Goal: Task Accomplishment & Management: Use online tool/utility

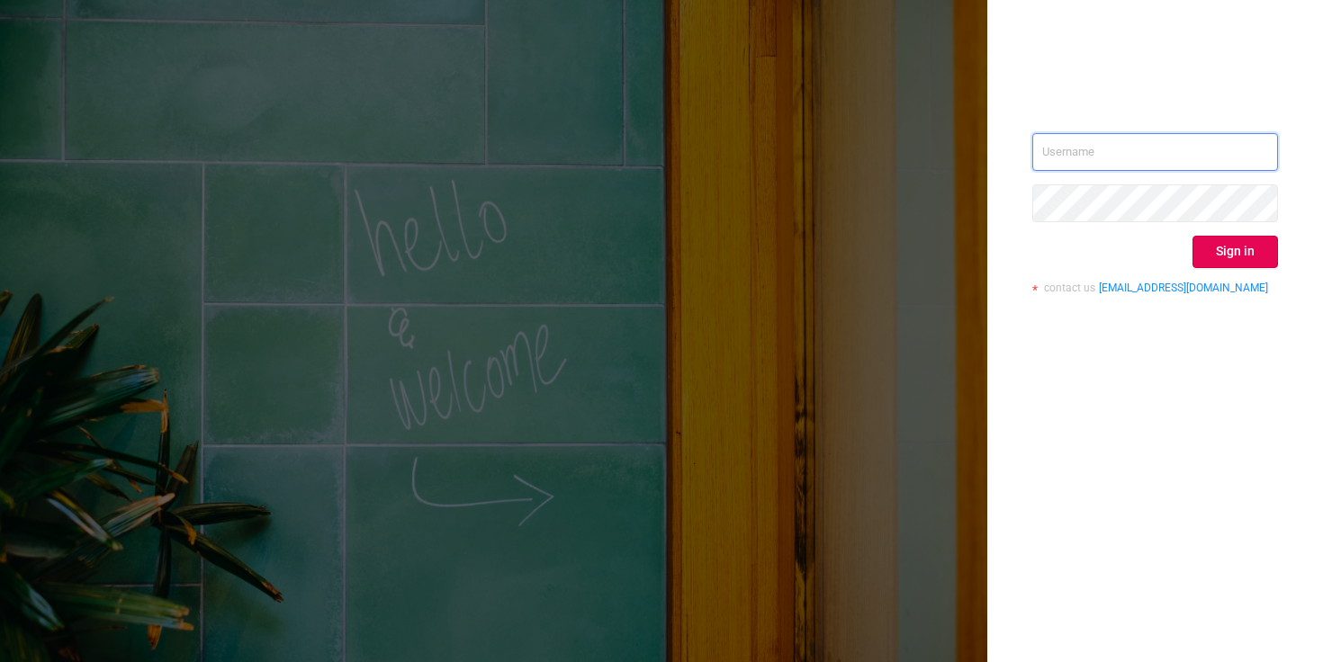
type input "[EMAIL_ADDRESS][DOMAIN_NAME]"
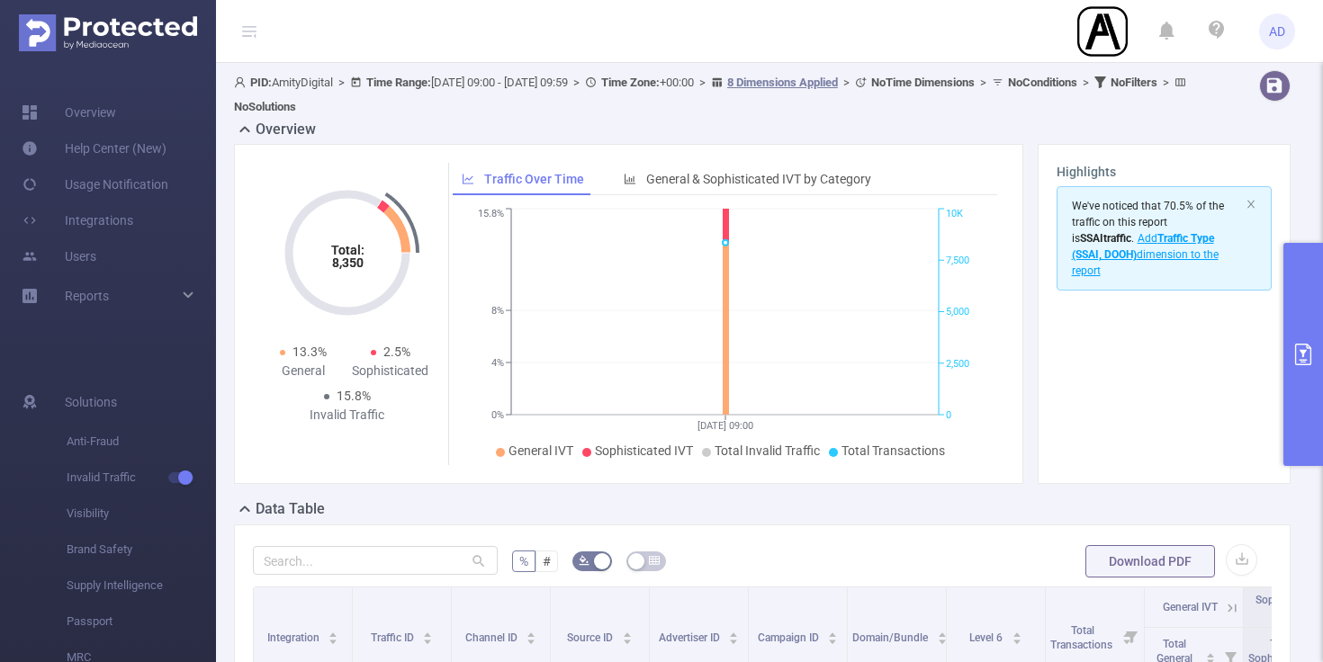
click at [1311, 342] on button "primary" at bounding box center [1303, 354] width 40 height 223
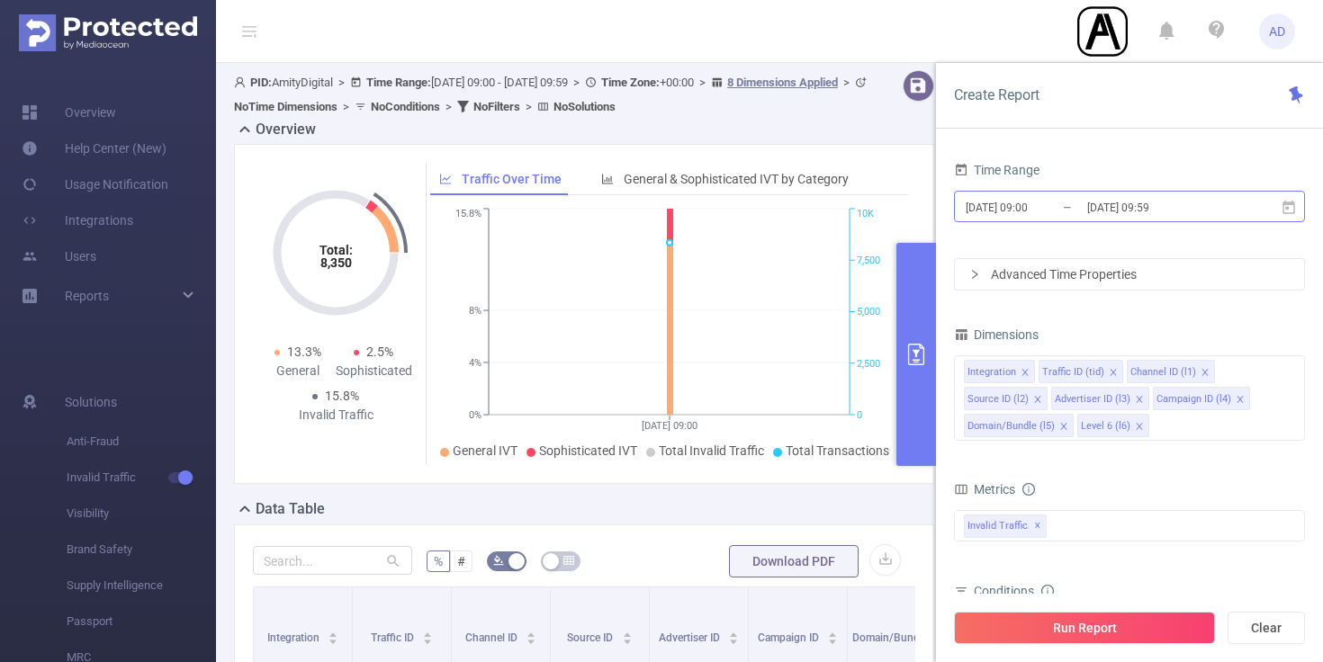
click at [1064, 216] on input "[DATE] 09:00" at bounding box center [1037, 207] width 146 height 24
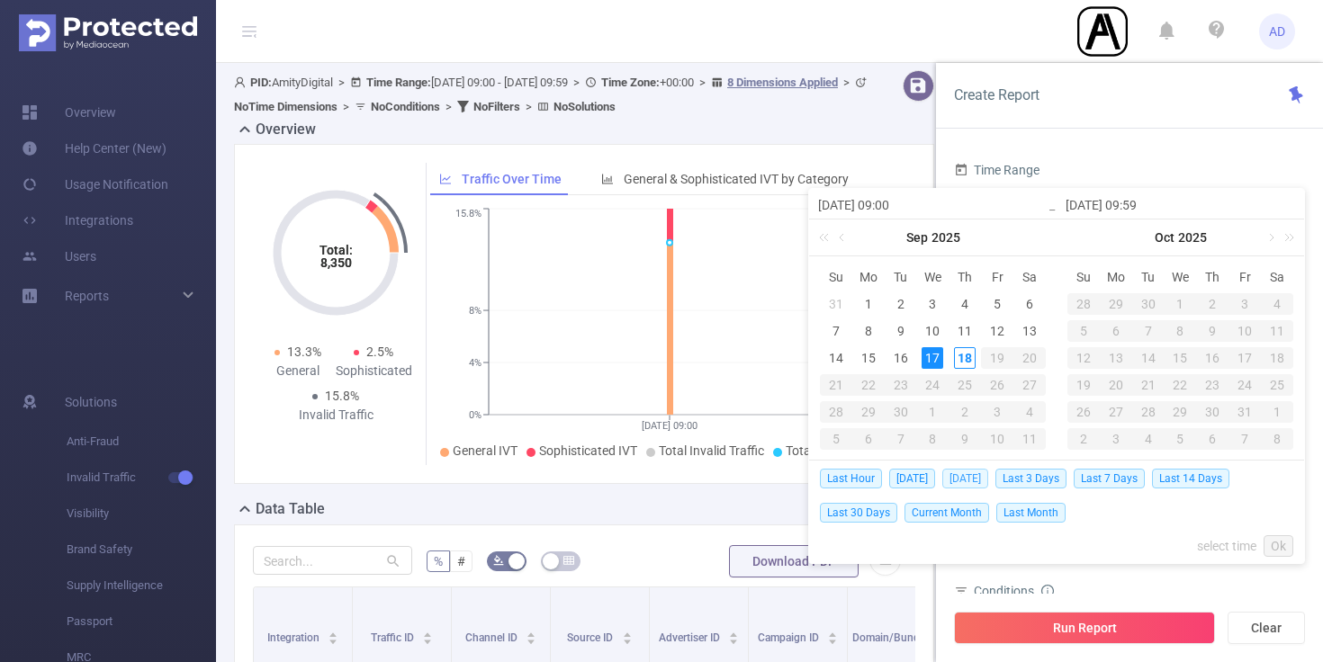
click at [969, 481] on span "[DATE]" at bounding box center [965, 479] width 46 height 20
type input "[DATE] 00:00"
type input "[DATE] 23:59"
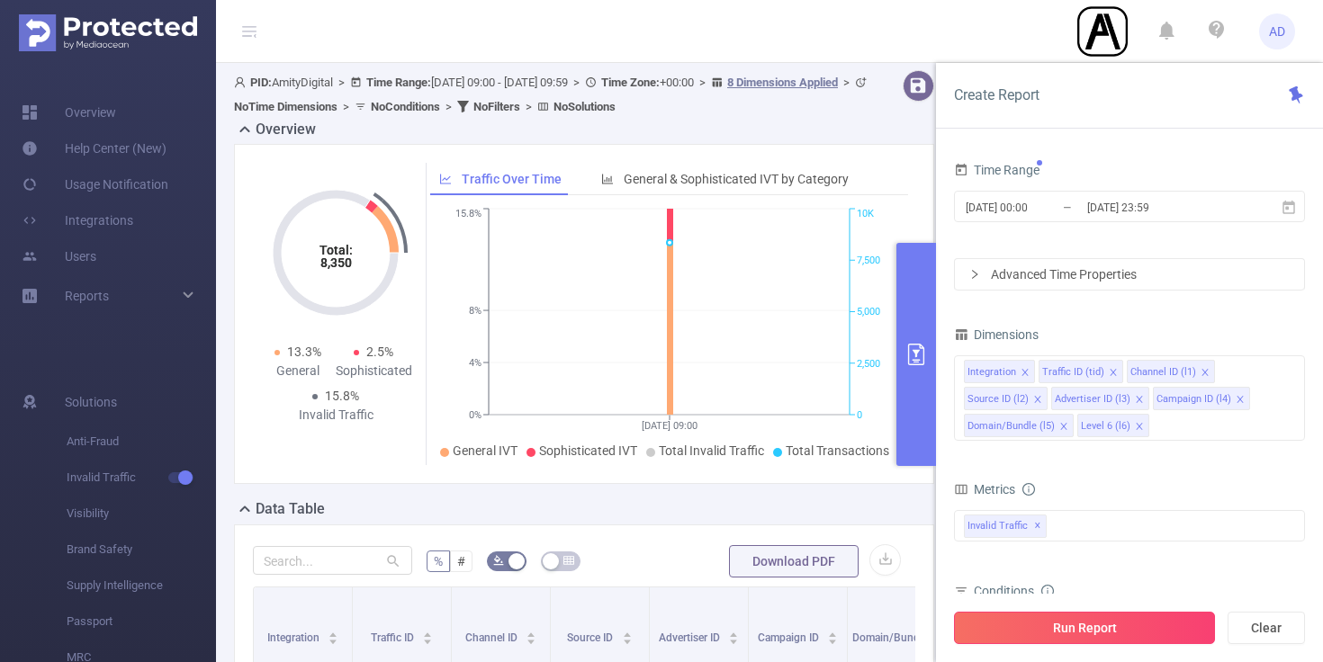
click at [1076, 634] on button "Run Report" at bounding box center [1084, 628] width 261 height 32
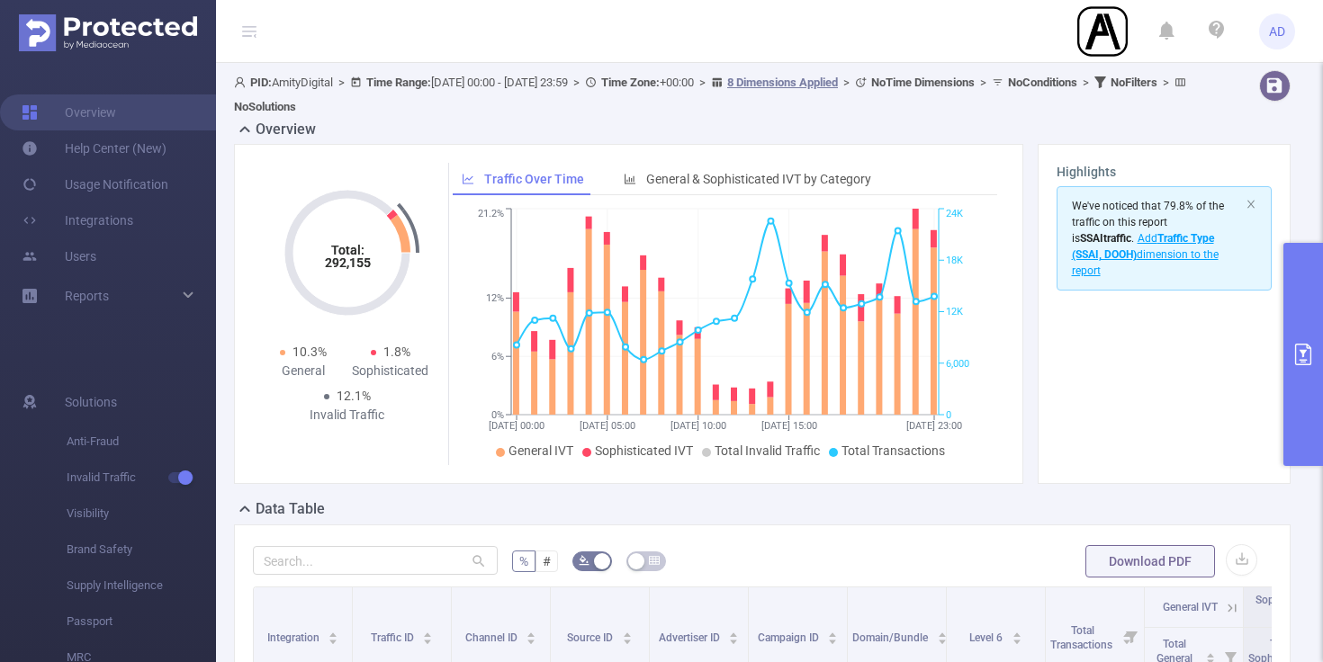
click at [1293, 365] on button "primary" at bounding box center [1303, 354] width 40 height 223
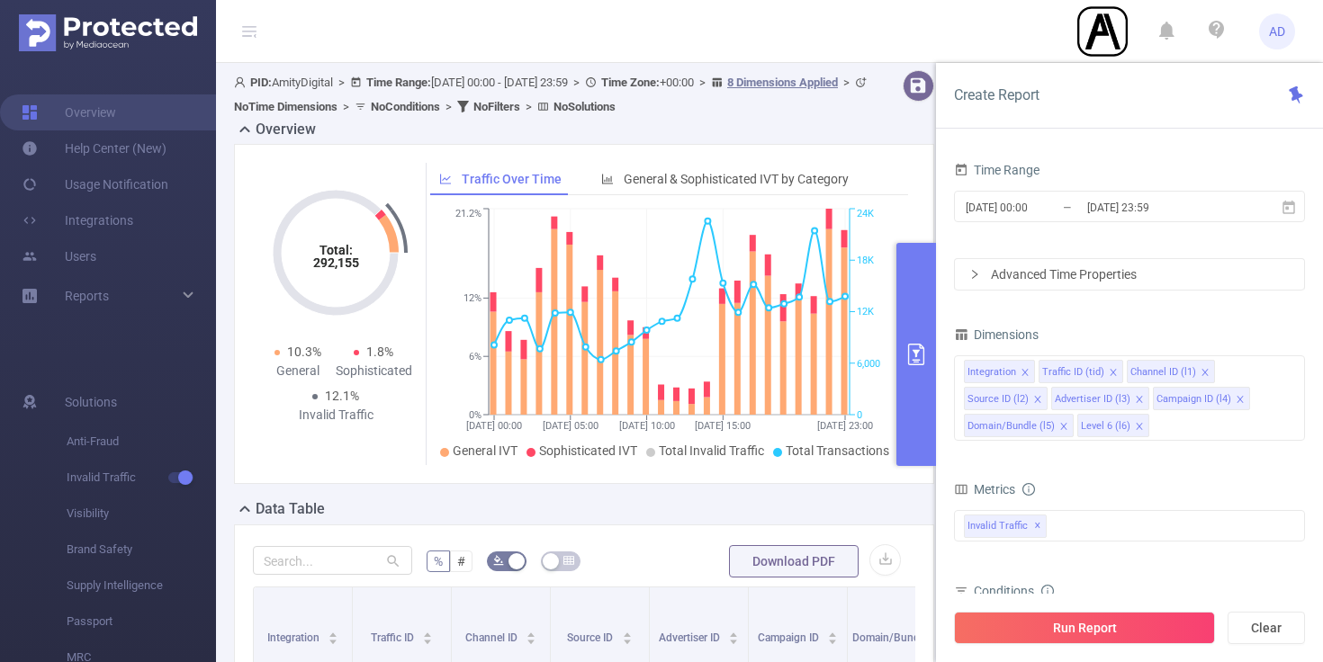
click at [769, 516] on div "Data Table" at bounding box center [591, 510] width 714 height 25
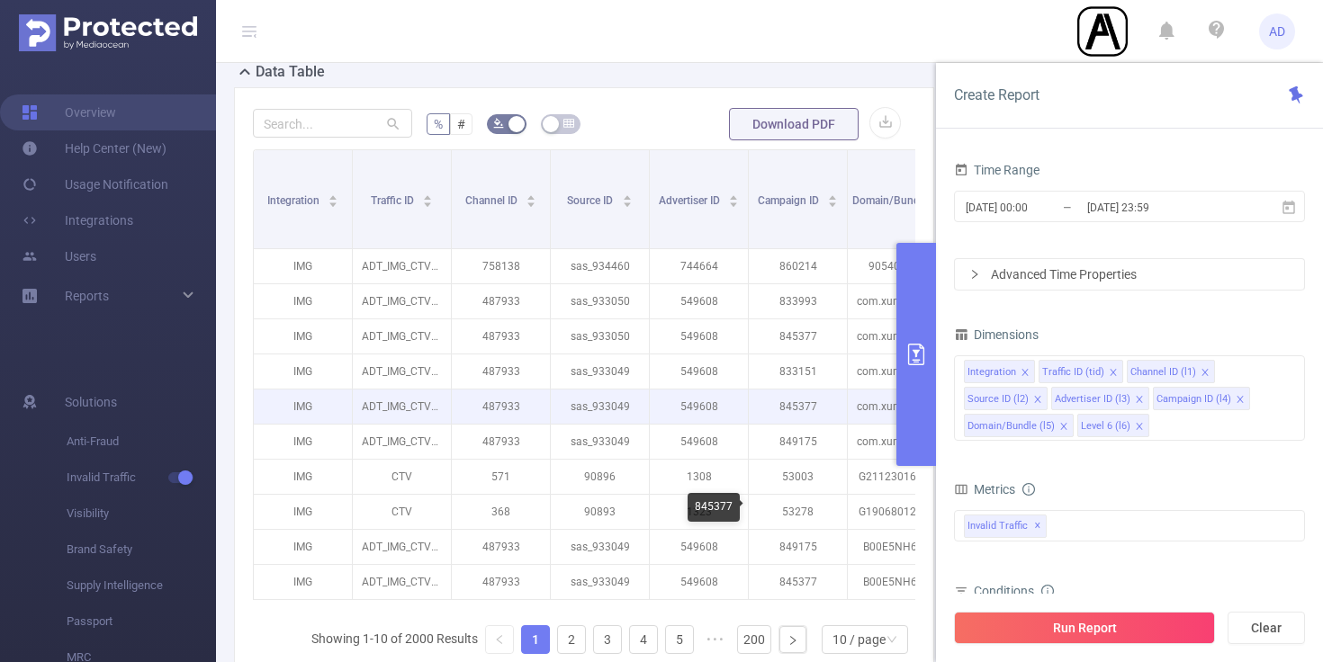
scroll to position [435, 0]
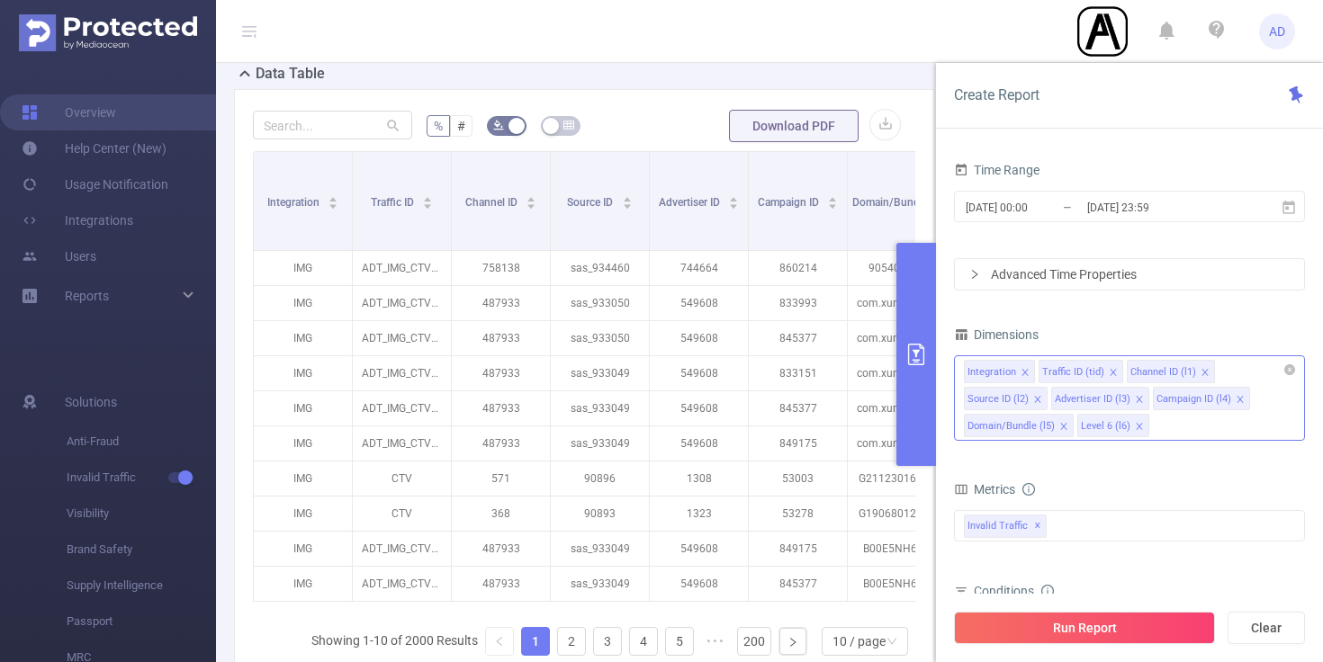
click at [1063, 424] on icon "icon: close" at bounding box center [1063, 426] width 6 height 6
click at [1079, 624] on button "Run Report" at bounding box center [1084, 628] width 261 height 32
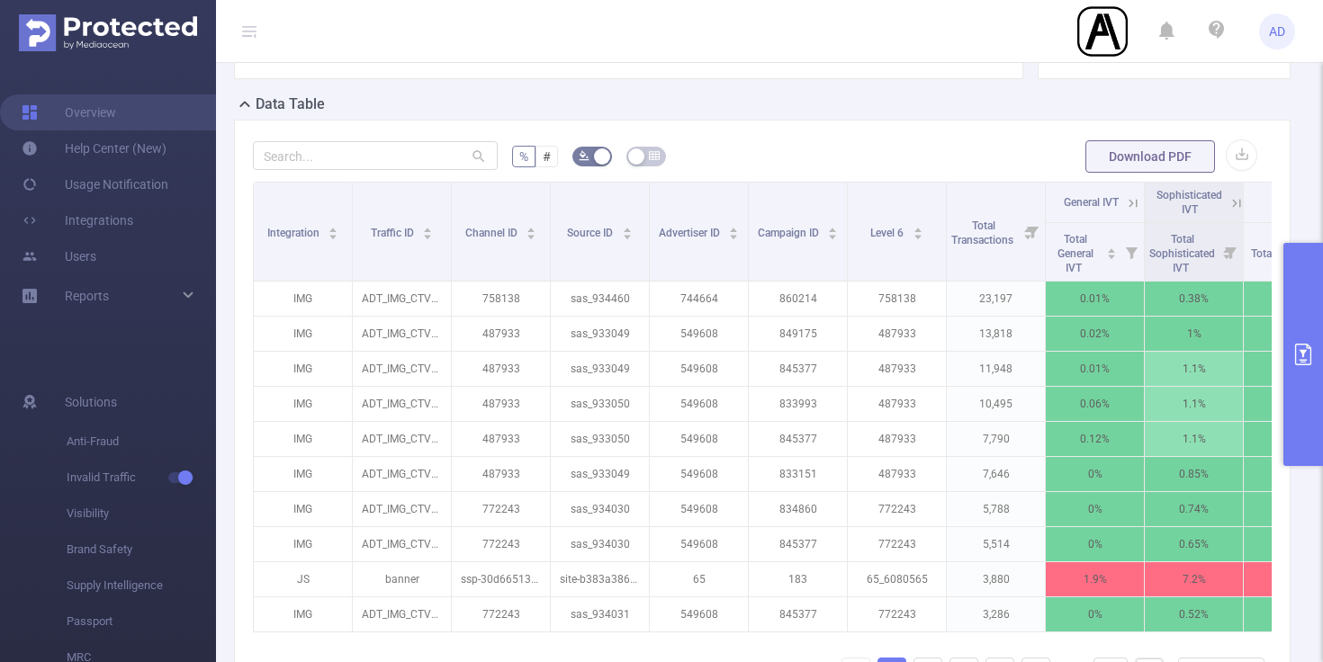
scroll to position [416, 0]
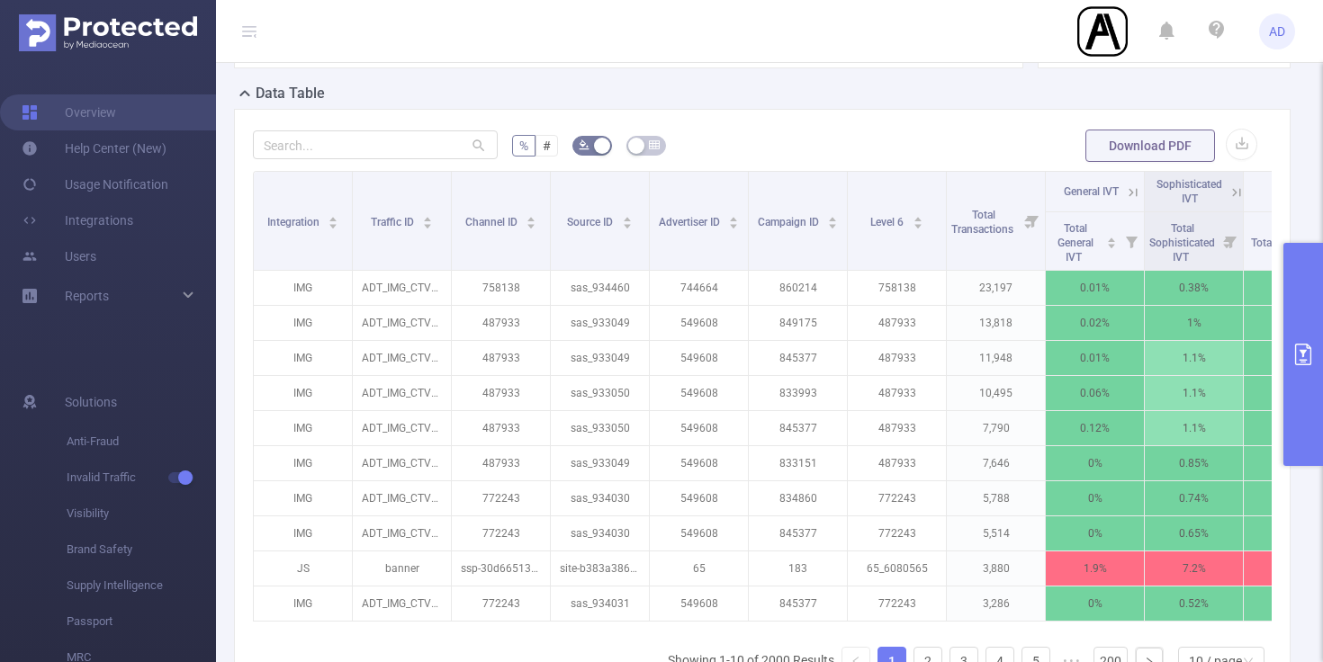
click at [1303, 340] on button "primary" at bounding box center [1303, 354] width 40 height 223
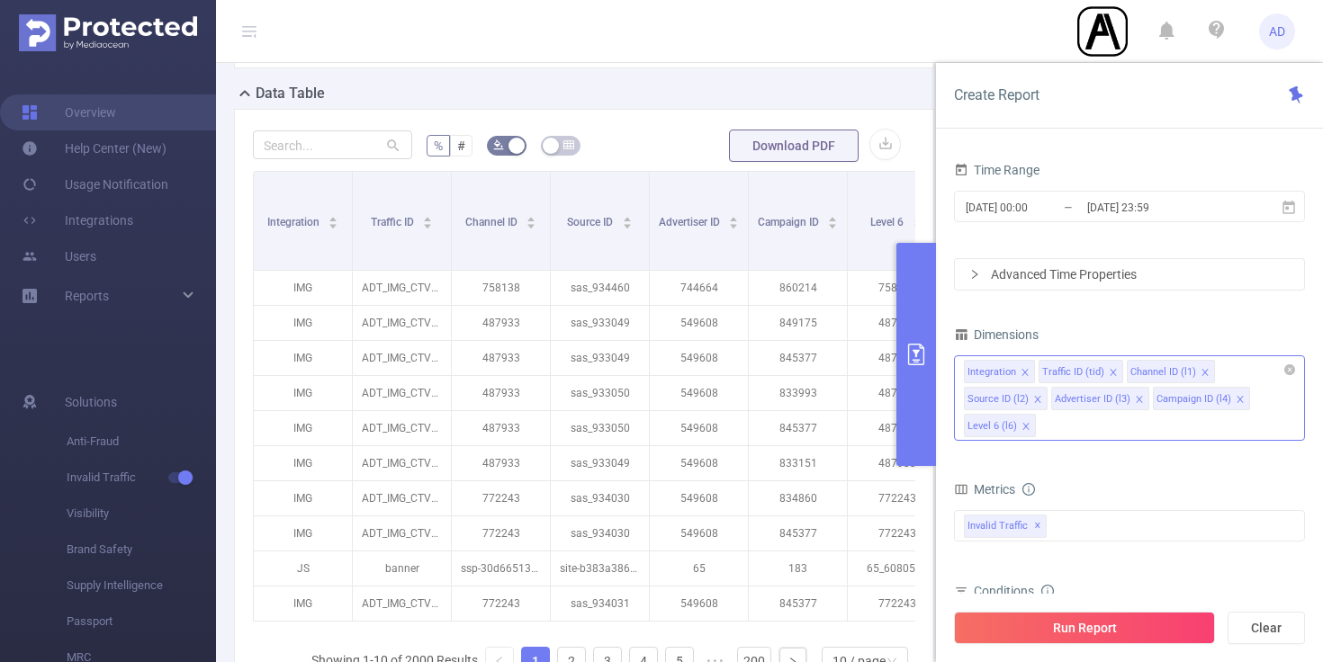
click at [1025, 368] on icon "icon: close" at bounding box center [1024, 372] width 9 height 9
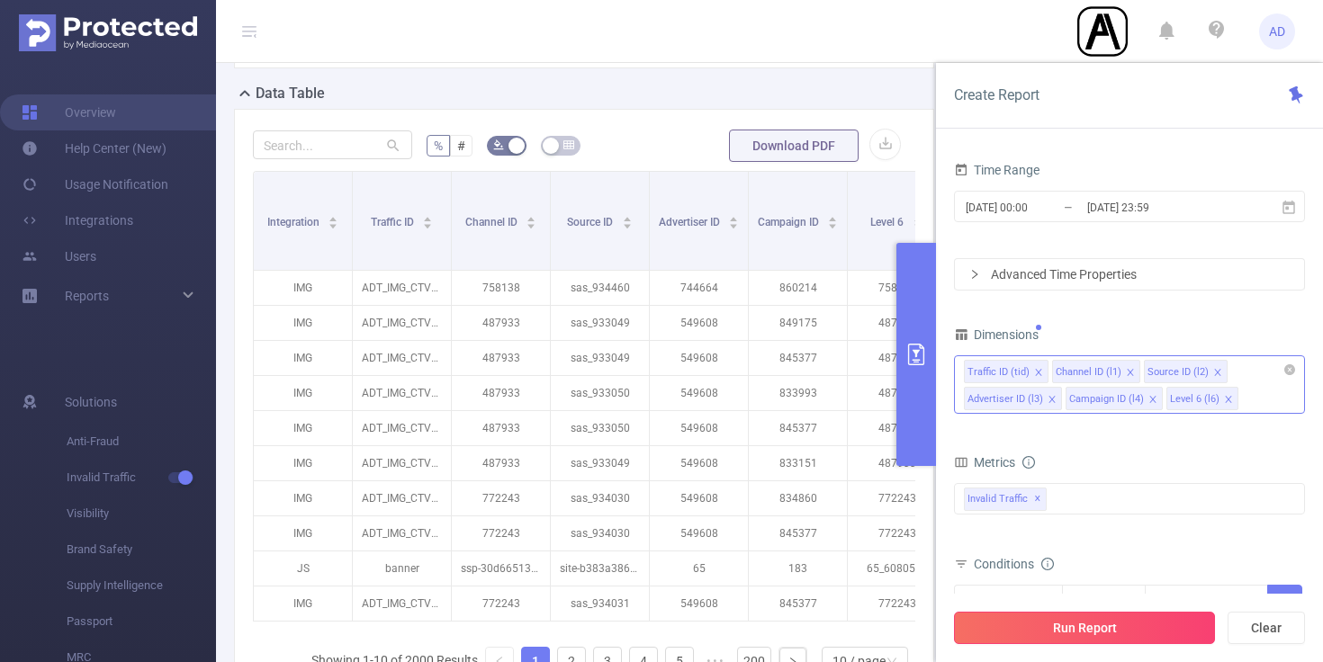
click at [1056, 622] on button "Run Report" at bounding box center [1084, 628] width 261 height 32
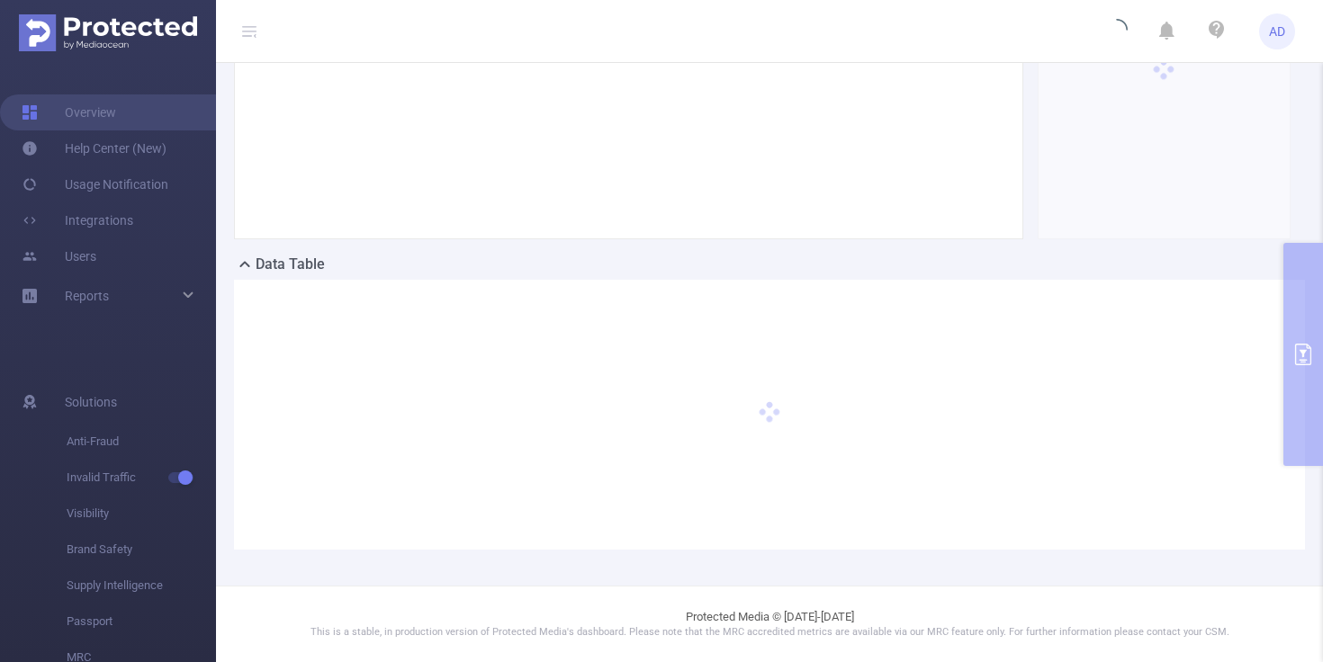
scroll to position [244, 0]
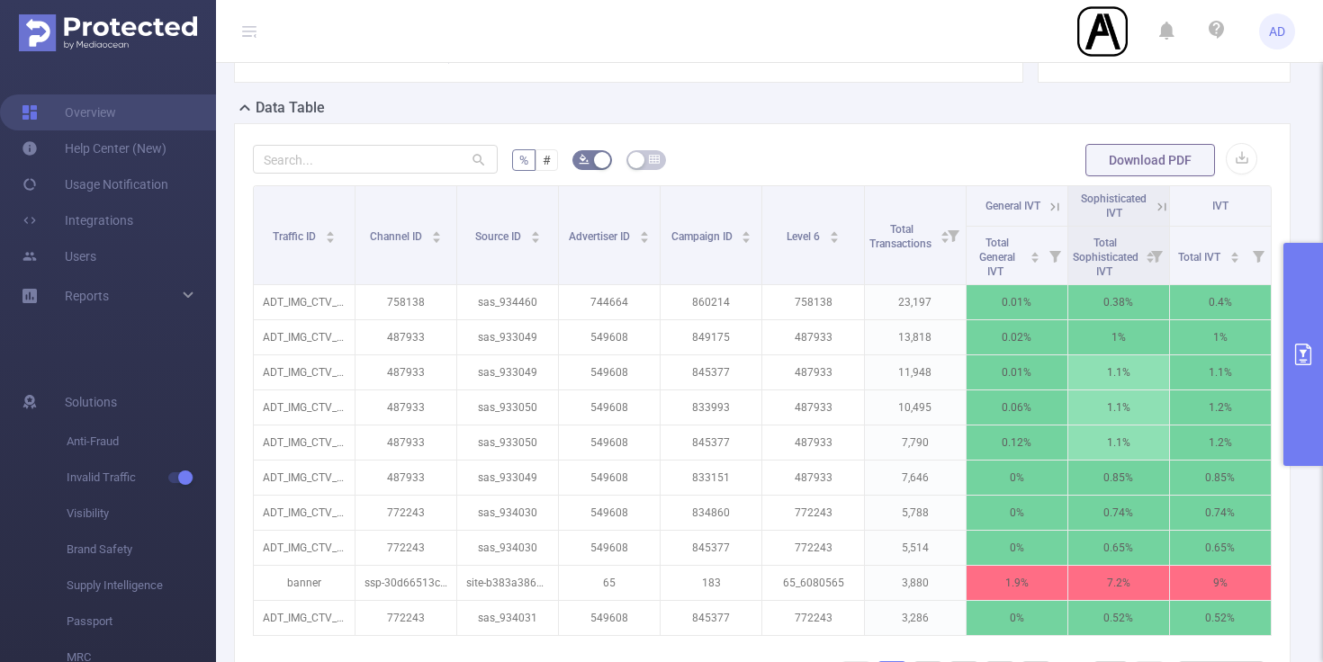
scroll to position [512, 0]
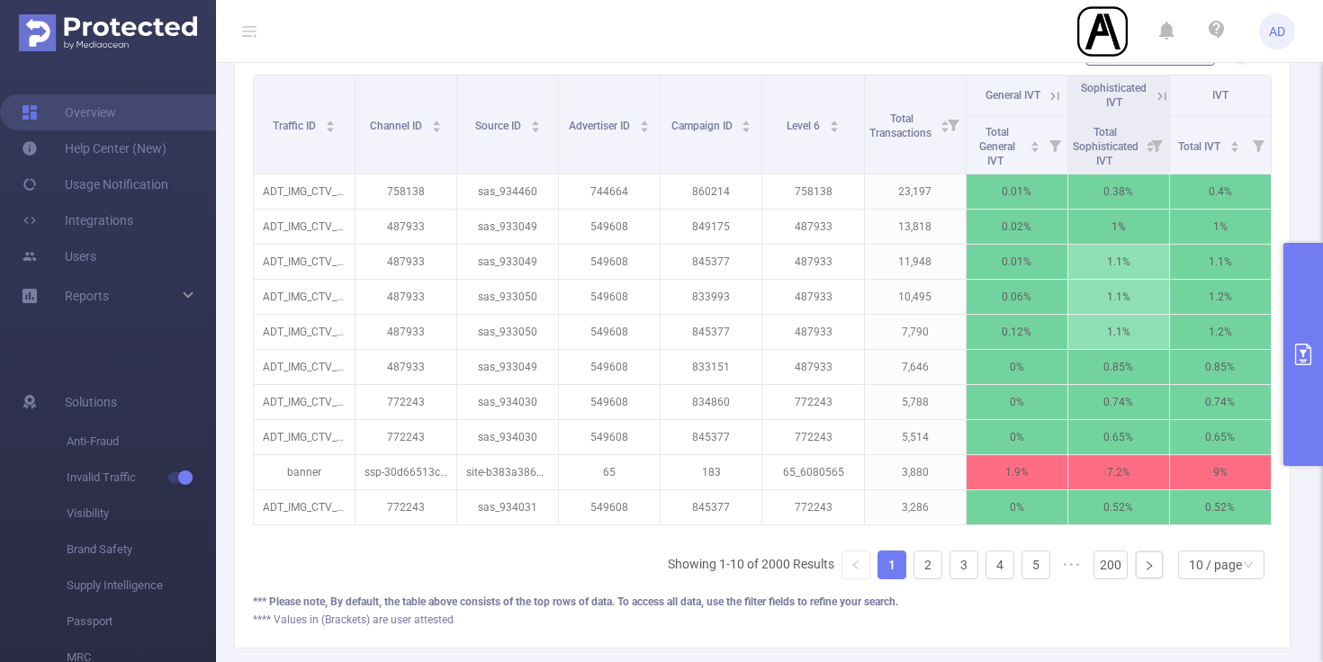
click at [1297, 329] on button "primary" at bounding box center [1303, 354] width 40 height 223
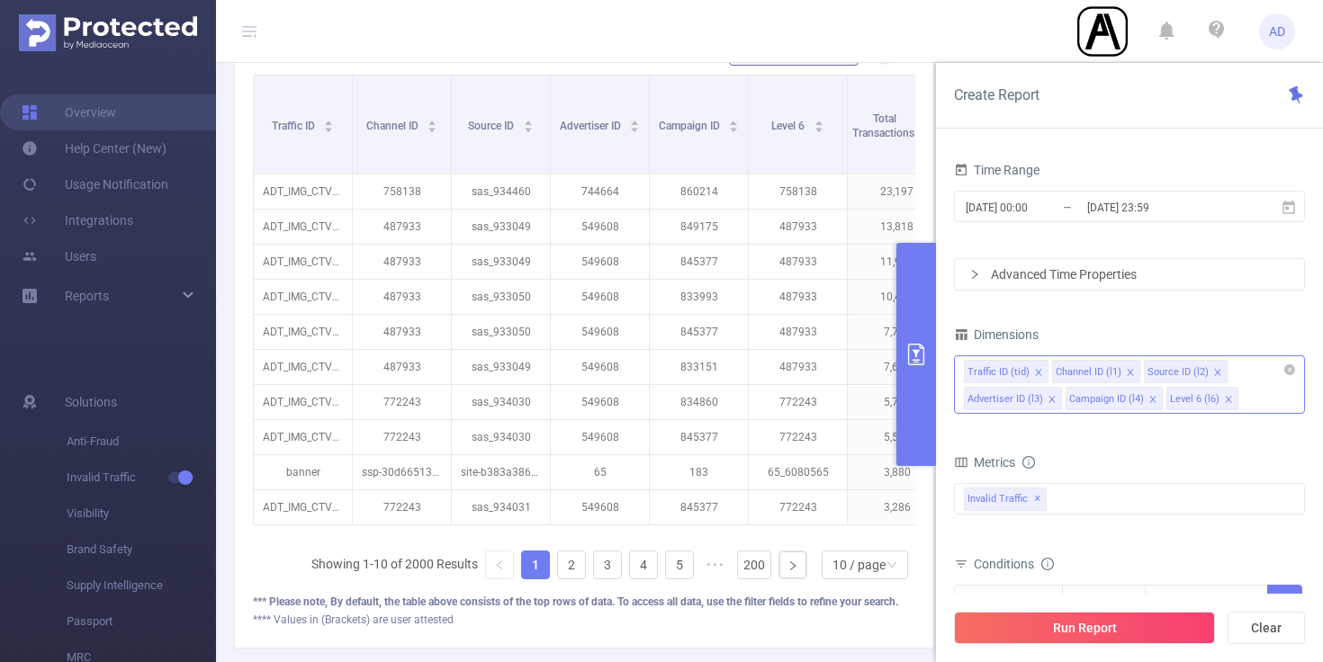
click at [1035, 373] on icon "icon: close" at bounding box center [1038, 372] width 6 height 6
click at [1096, 633] on button "Run Report" at bounding box center [1084, 628] width 261 height 32
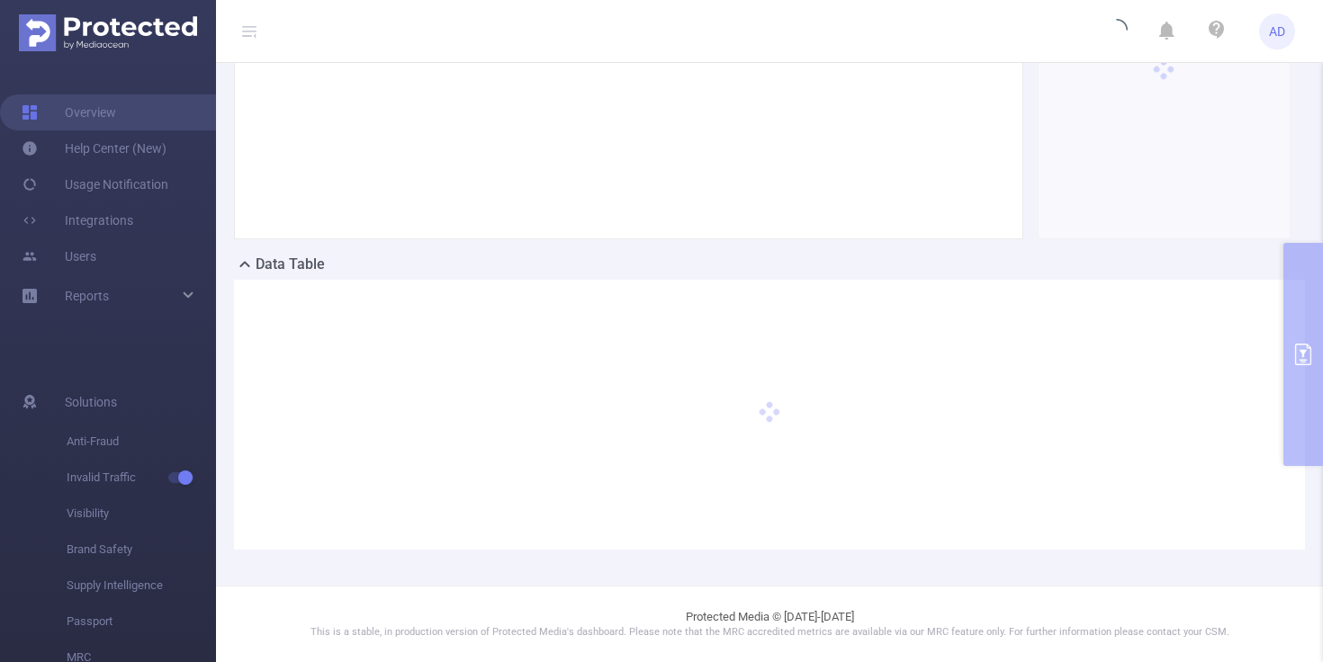
scroll to position [244, 0]
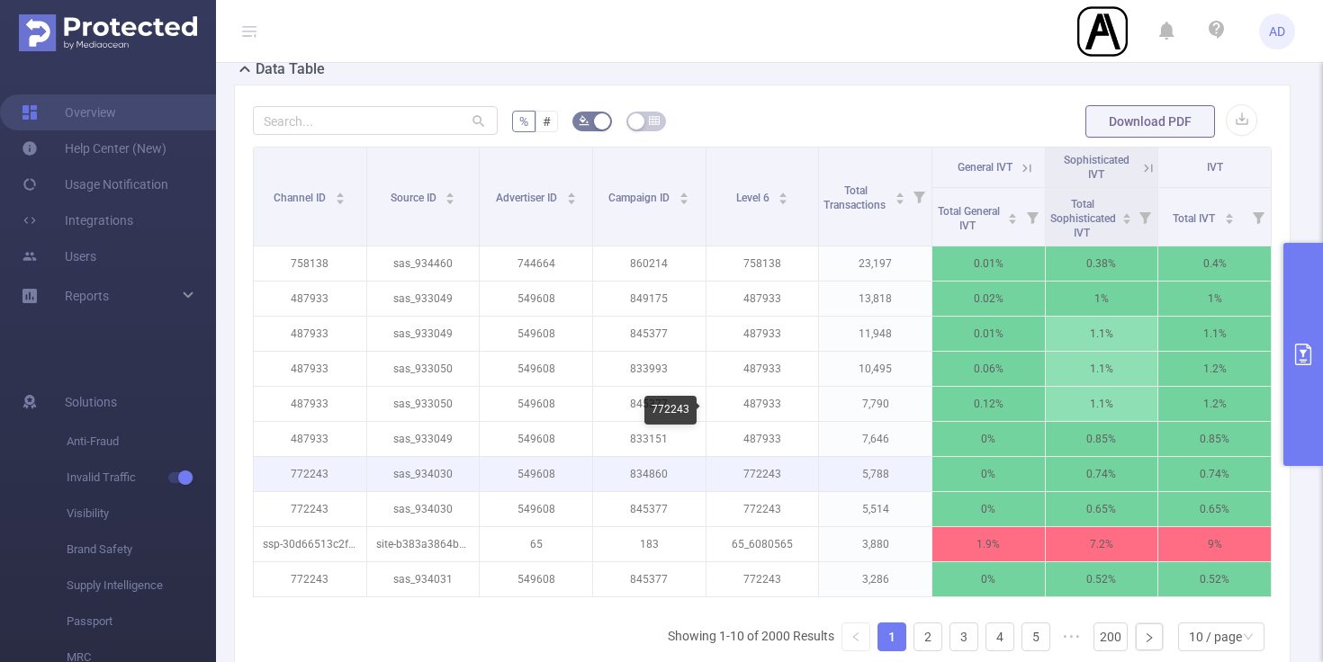
scroll to position [435, 0]
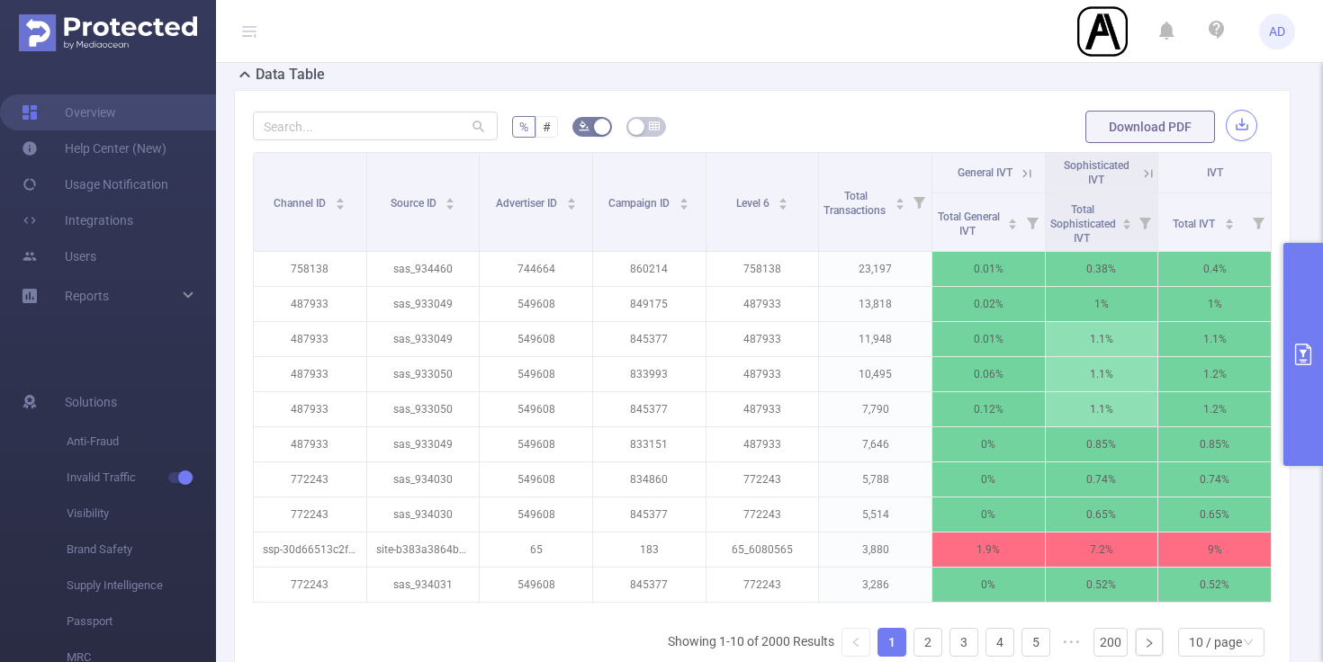
click at [1245, 125] on button "button" at bounding box center [1240, 125] width 31 height 31
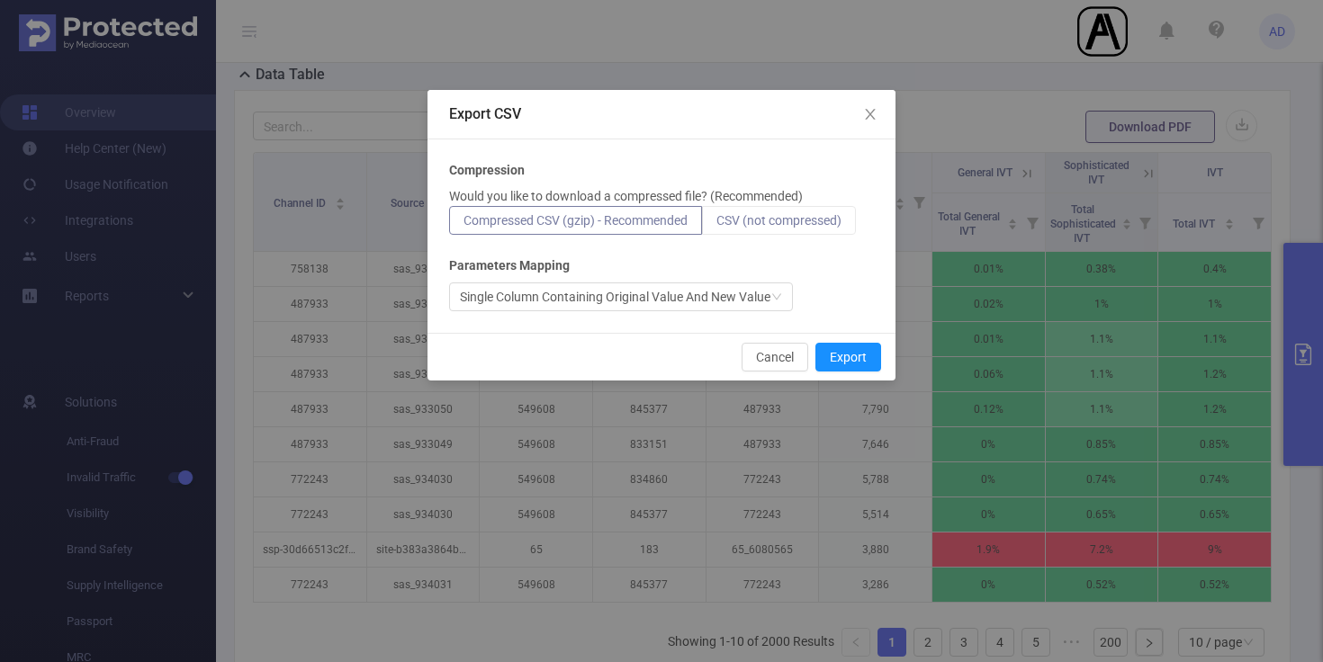
click at [810, 223] on span "CSV (not compressed)" at bounding box center [778, 220] width 125 height 14
click at [716, 225] on input "CSV (not compressed)" at bounding box center [716, 225] width 0 height 0
click at [846, 355] on button "Export" at bounding box center [848, 357] width 66 height 29
